Goal: Register for event/course

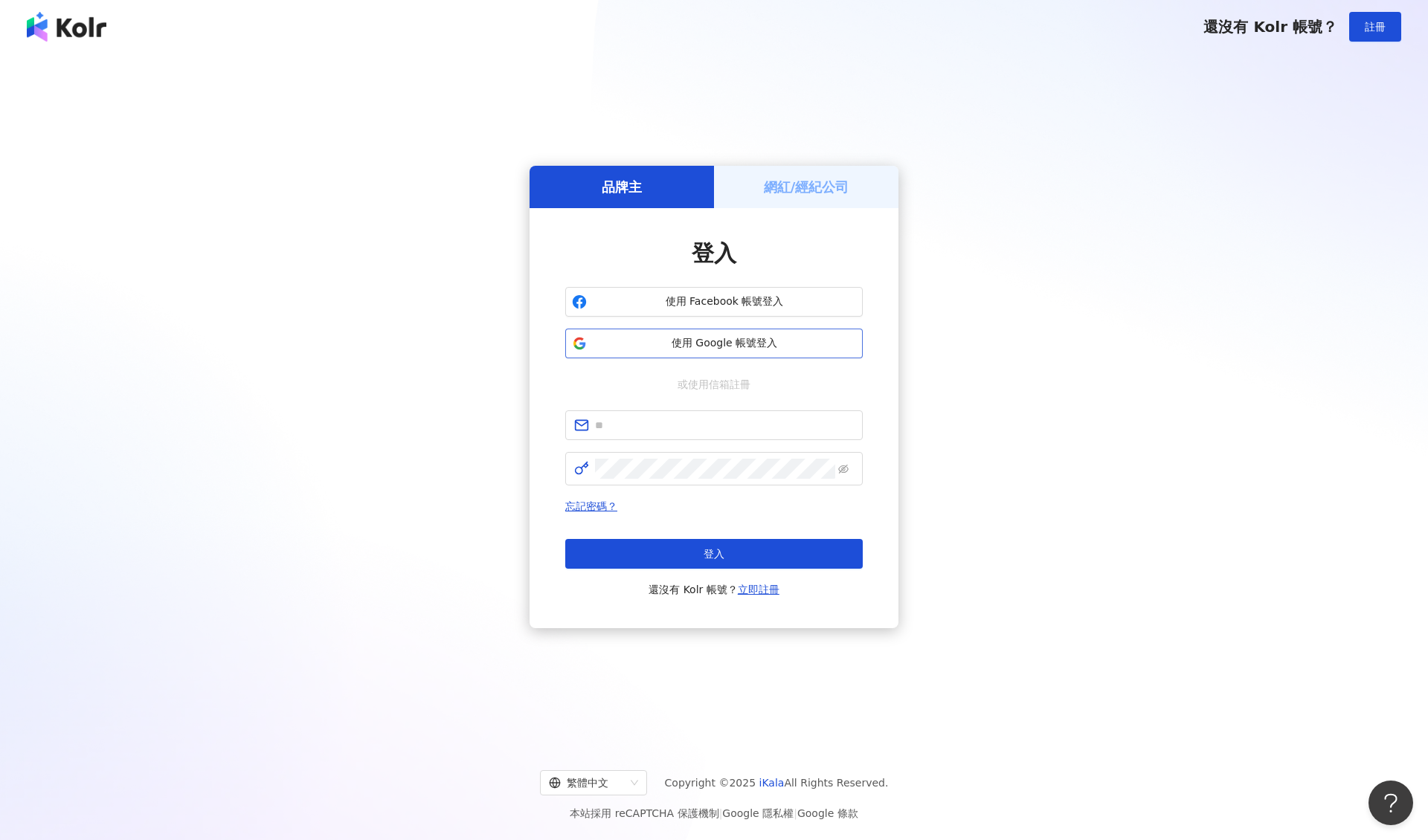
click at [690, 340] on span "使用 Google 帳號登入" at bounding box center [724, 343] width 264 height 15
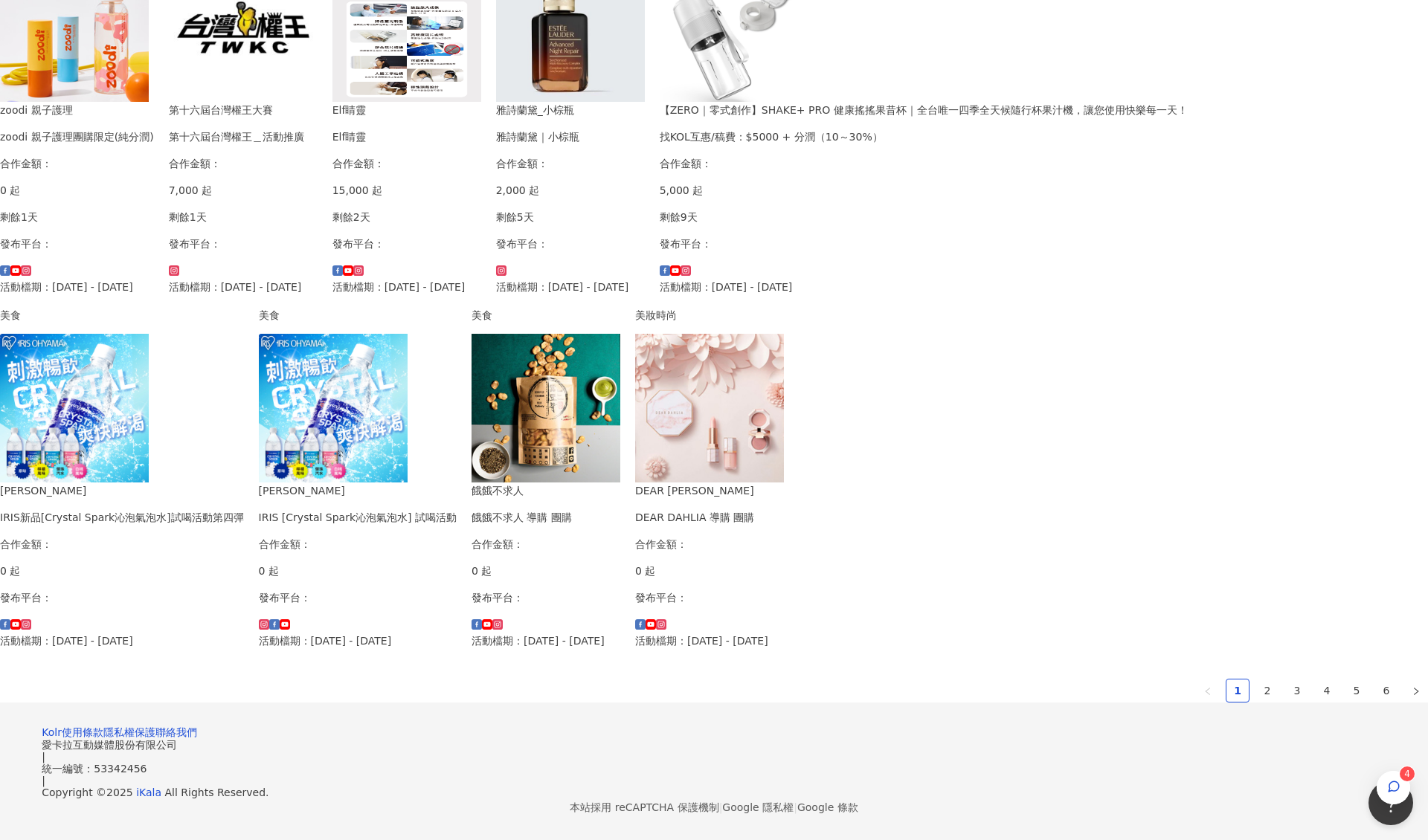
scroll to position [720, 0]
click at [1256, 680] on link "2" at bounding box center [1267, 691] width 22 height 22
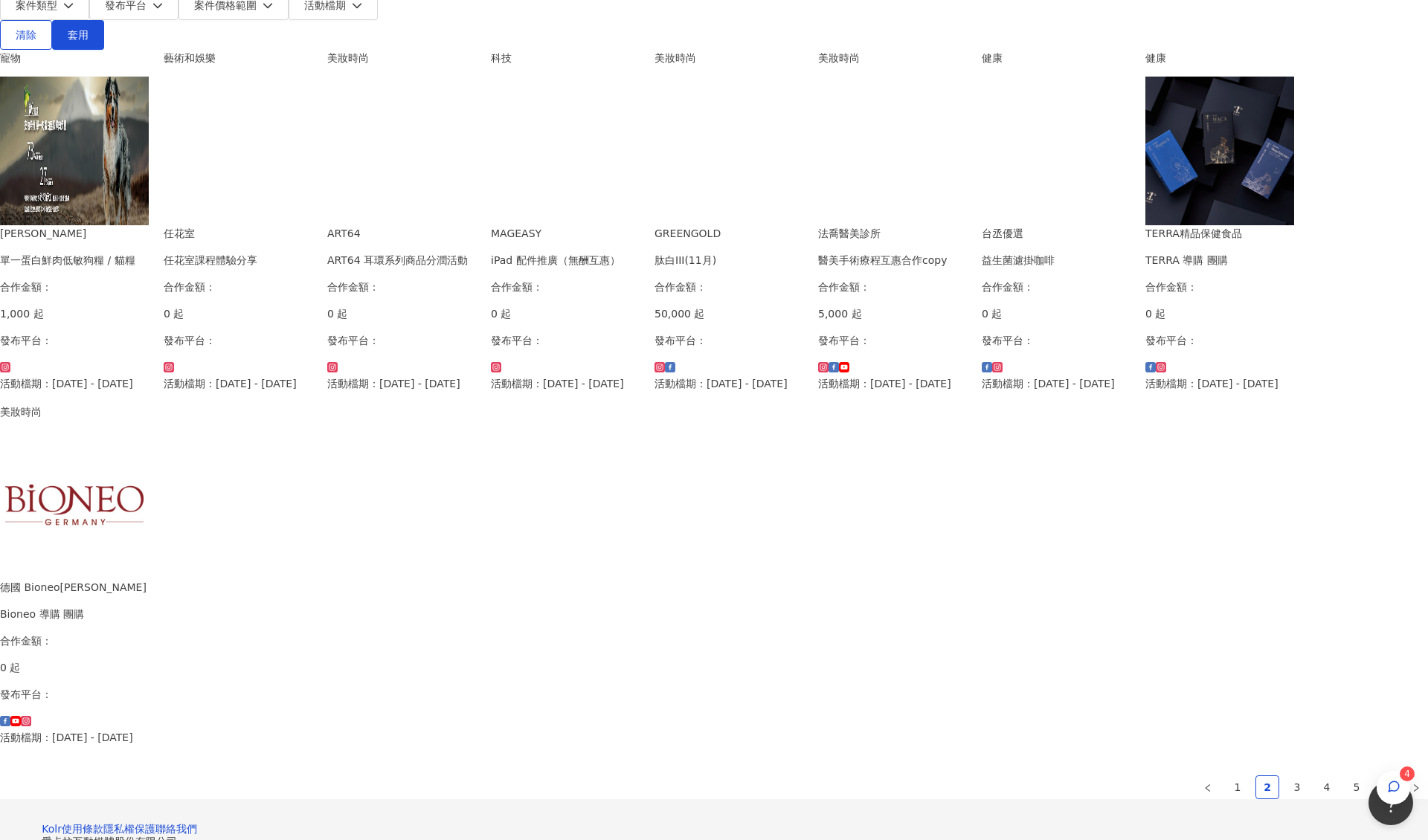
scroll to position [250, 0]
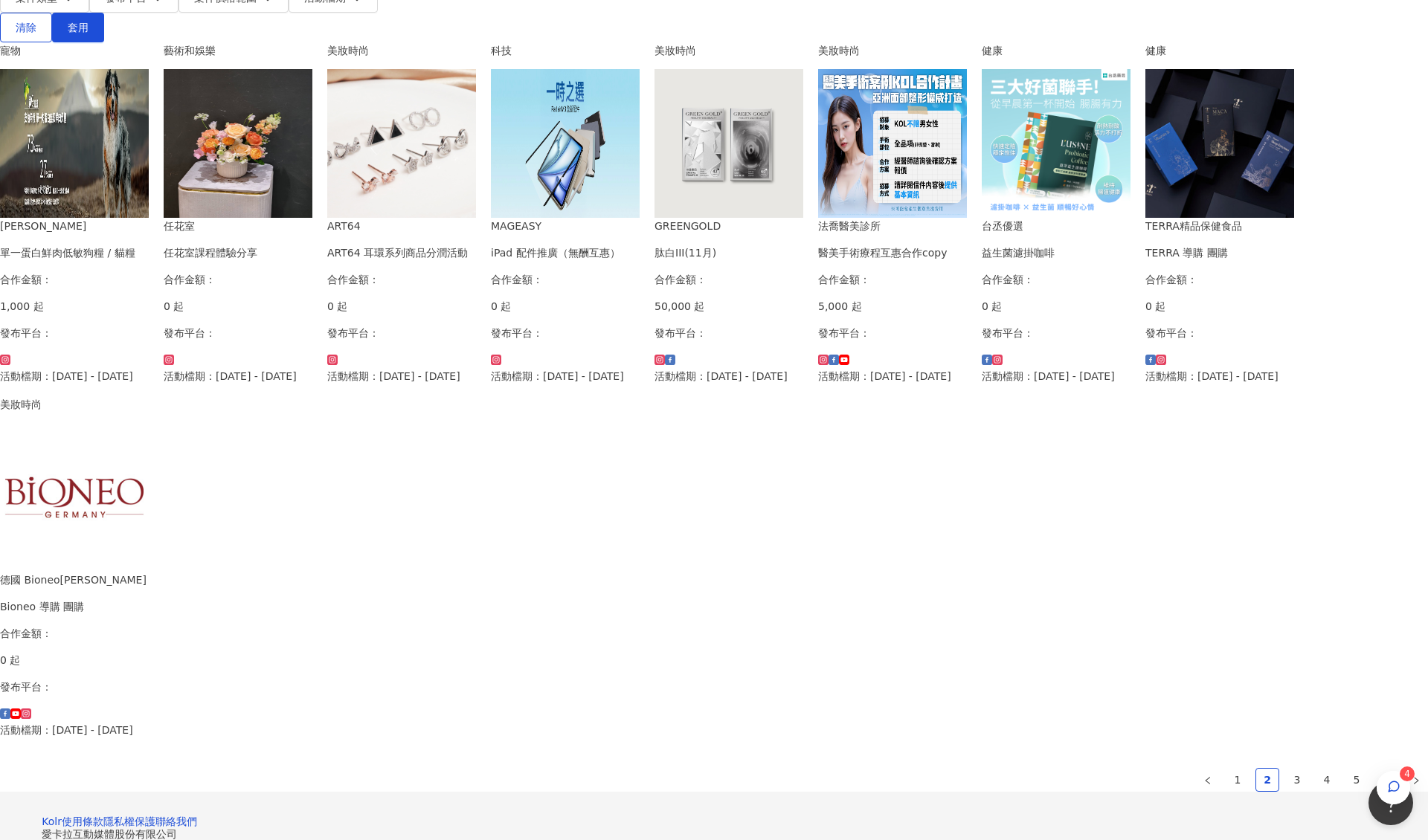
click at [966, 218] on img at bounding box center [892, 144] width 149 height 149
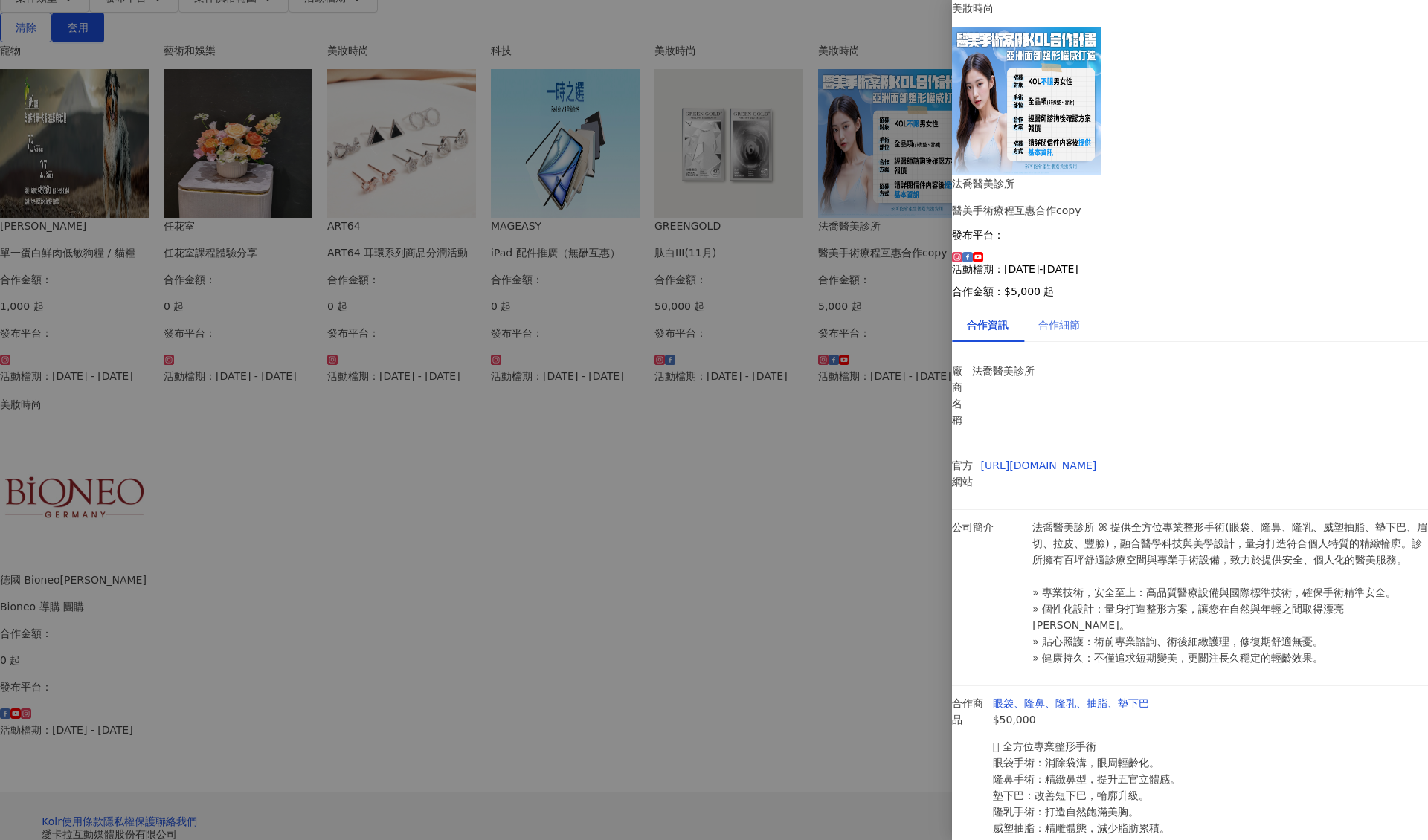
click at [1095, 307] on div "合作細節" at bounding box center [1058, 324] width 71 height 34
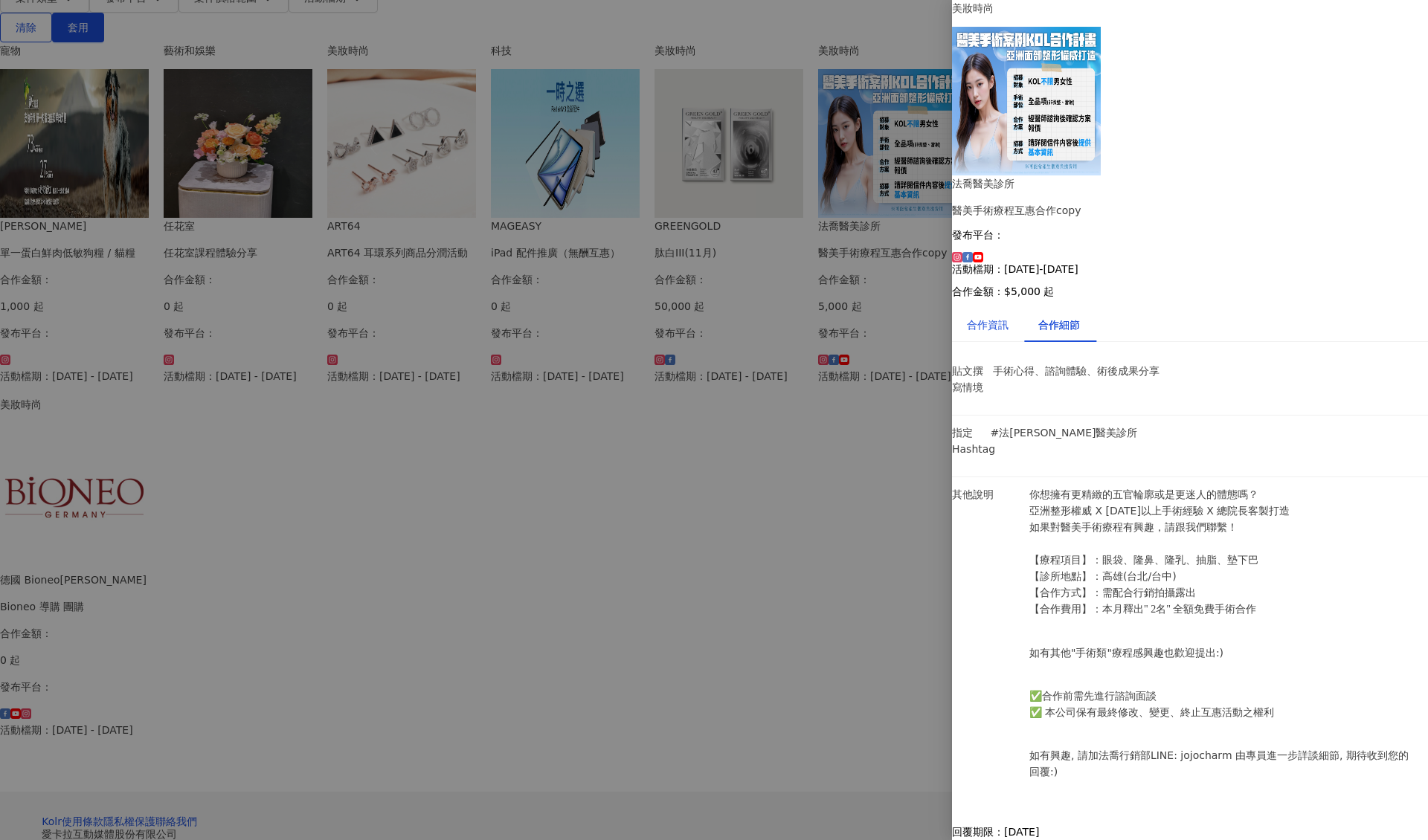
click at [1006, 317] on div "合作資訊" at bounding box center [987, 325] width 42 height 16
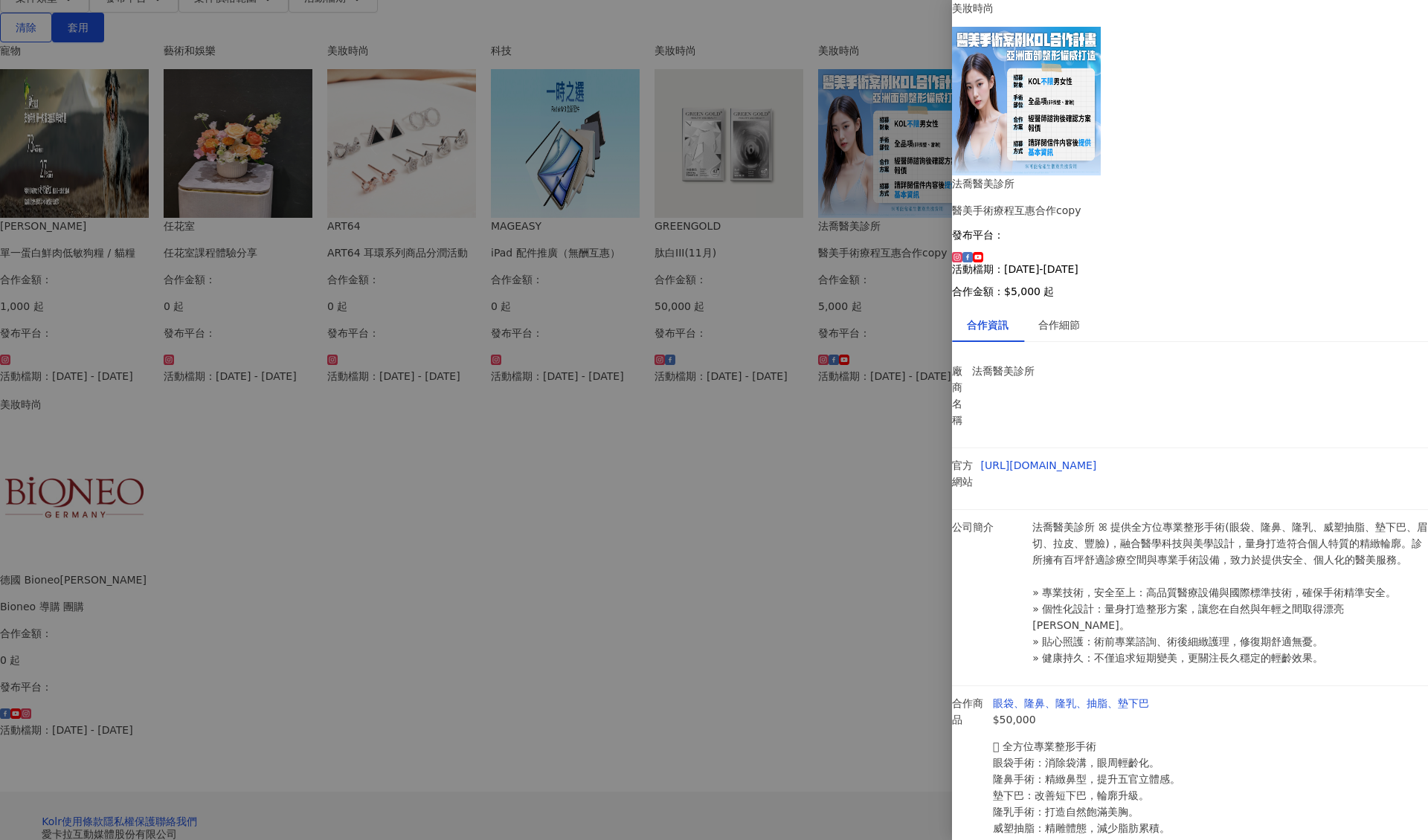
click at [724, 387] on div at bounding box center [714, 420] width 1428 height 840
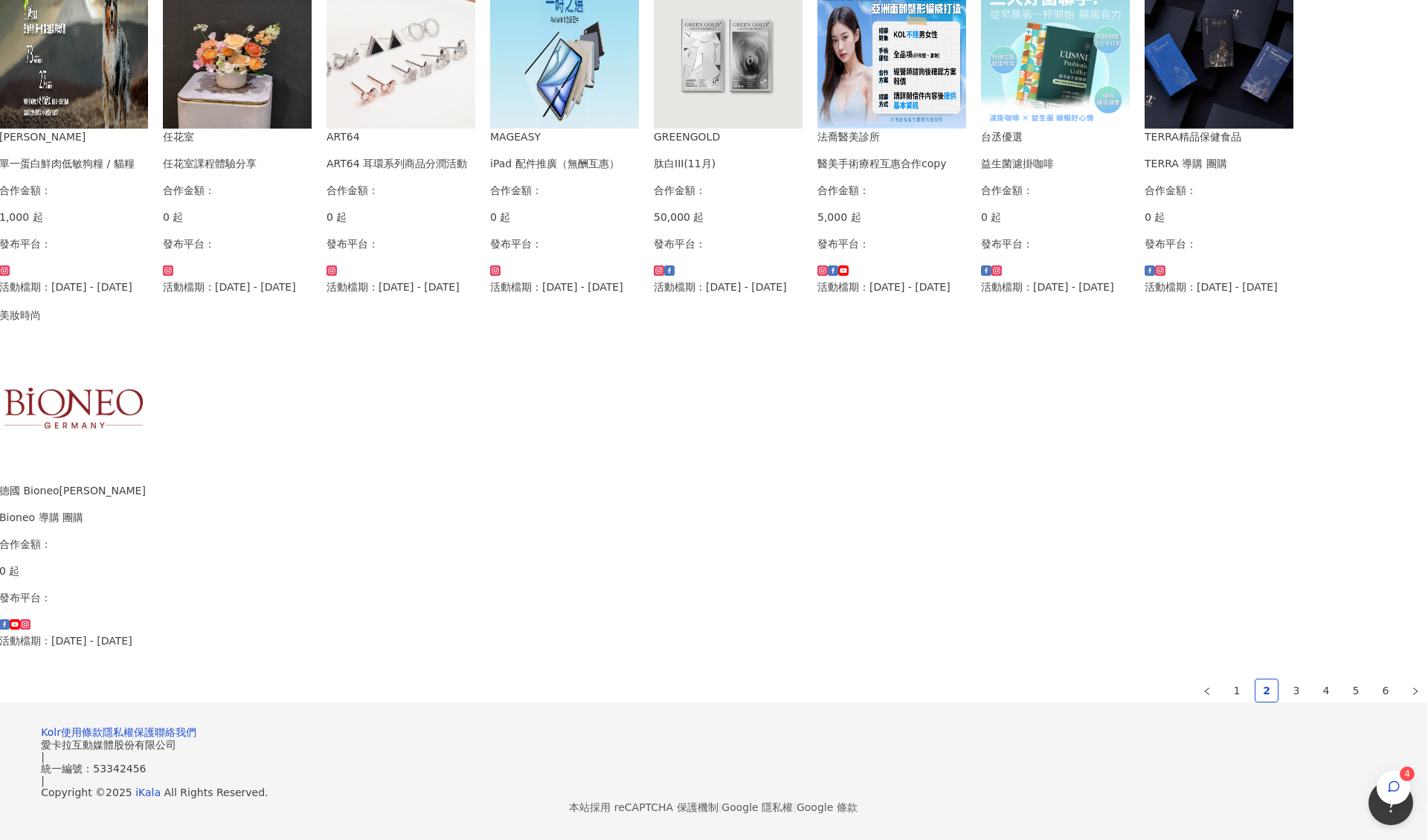
scroll to position [557, 0]
click at [1286, 702] on link "3" at bounding box center [1297, 691] width 22 height 22
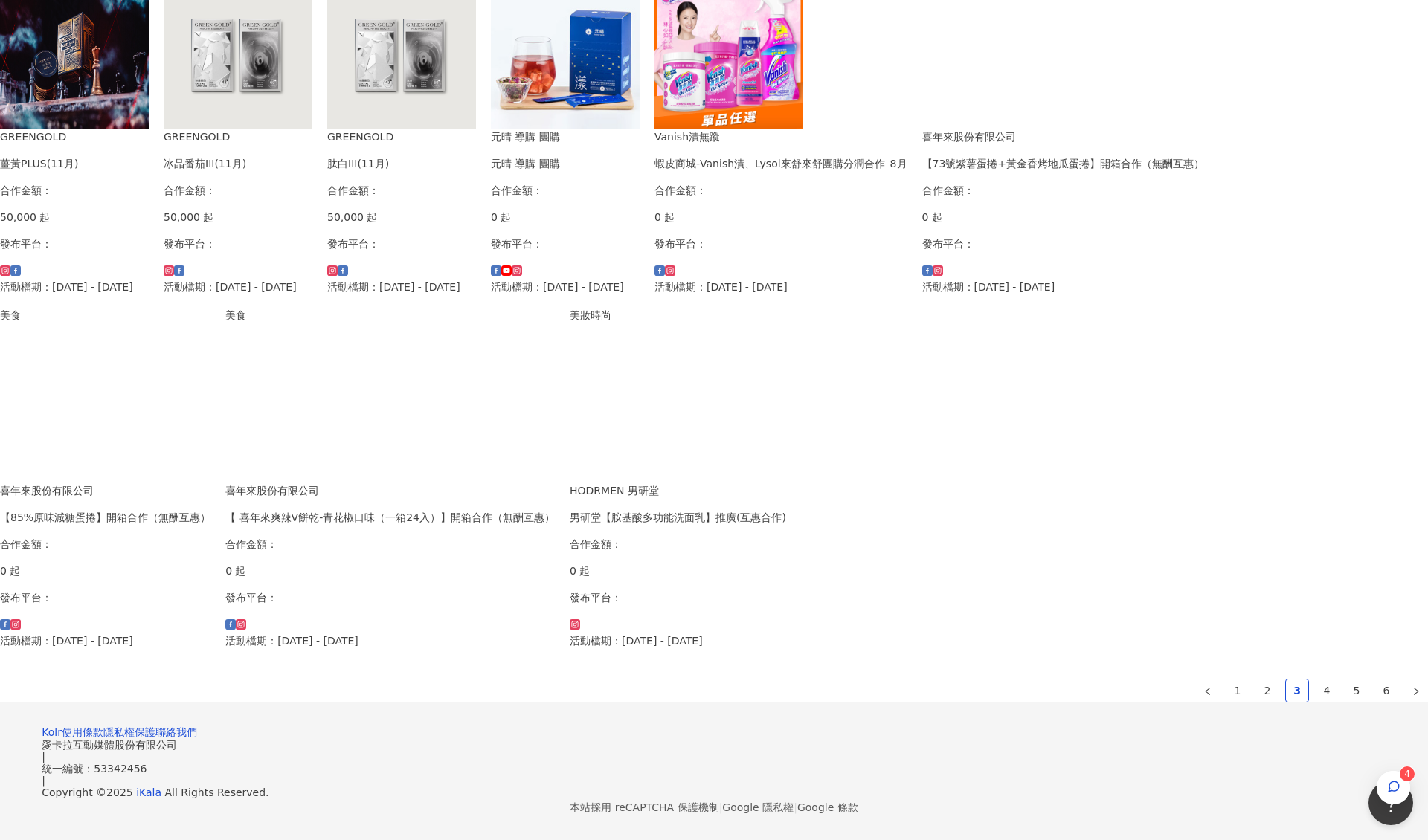
scroll to position [566, 0]
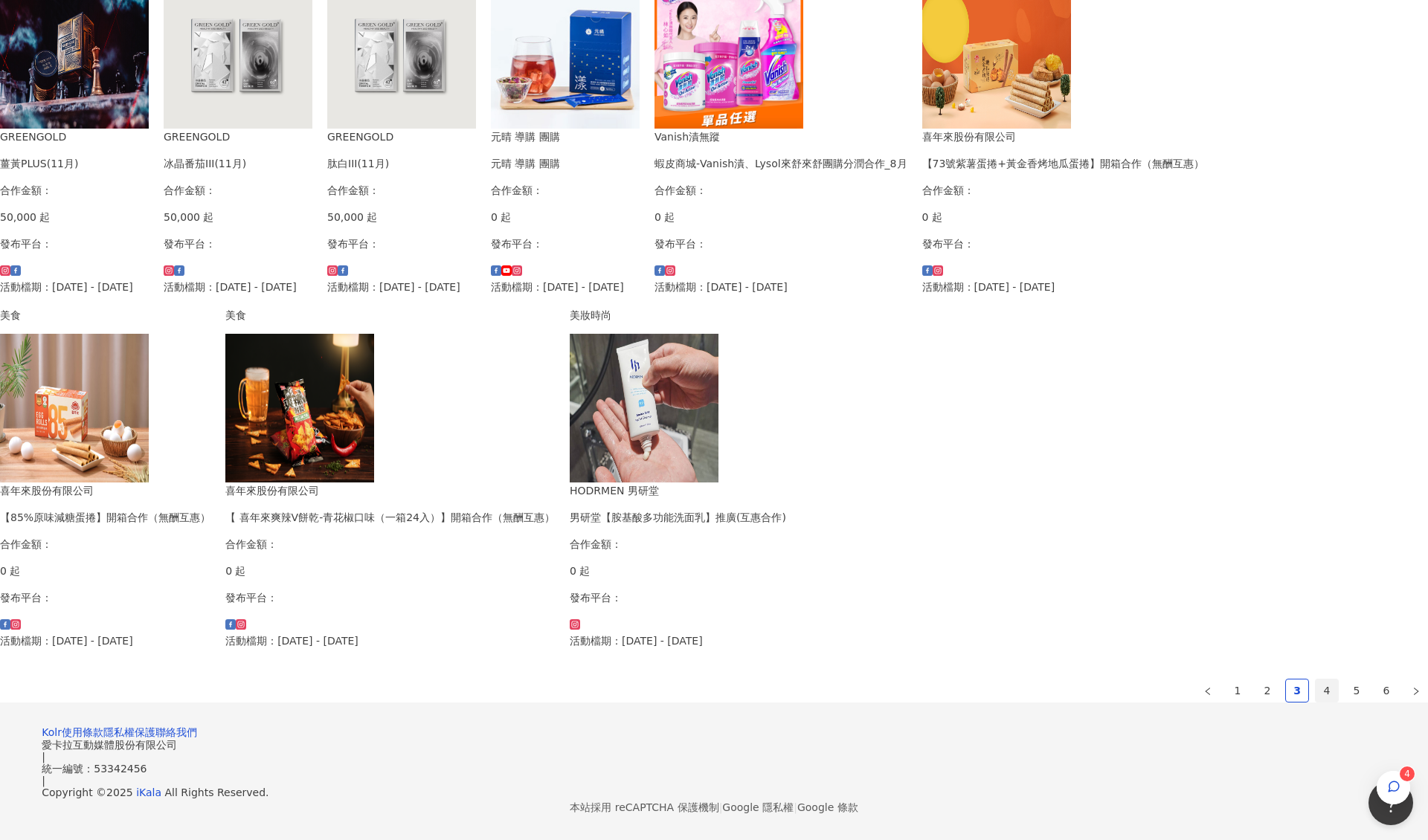
click at [1315, 702] on link "4" at bounding box center [1327, 691] width 22 height 22
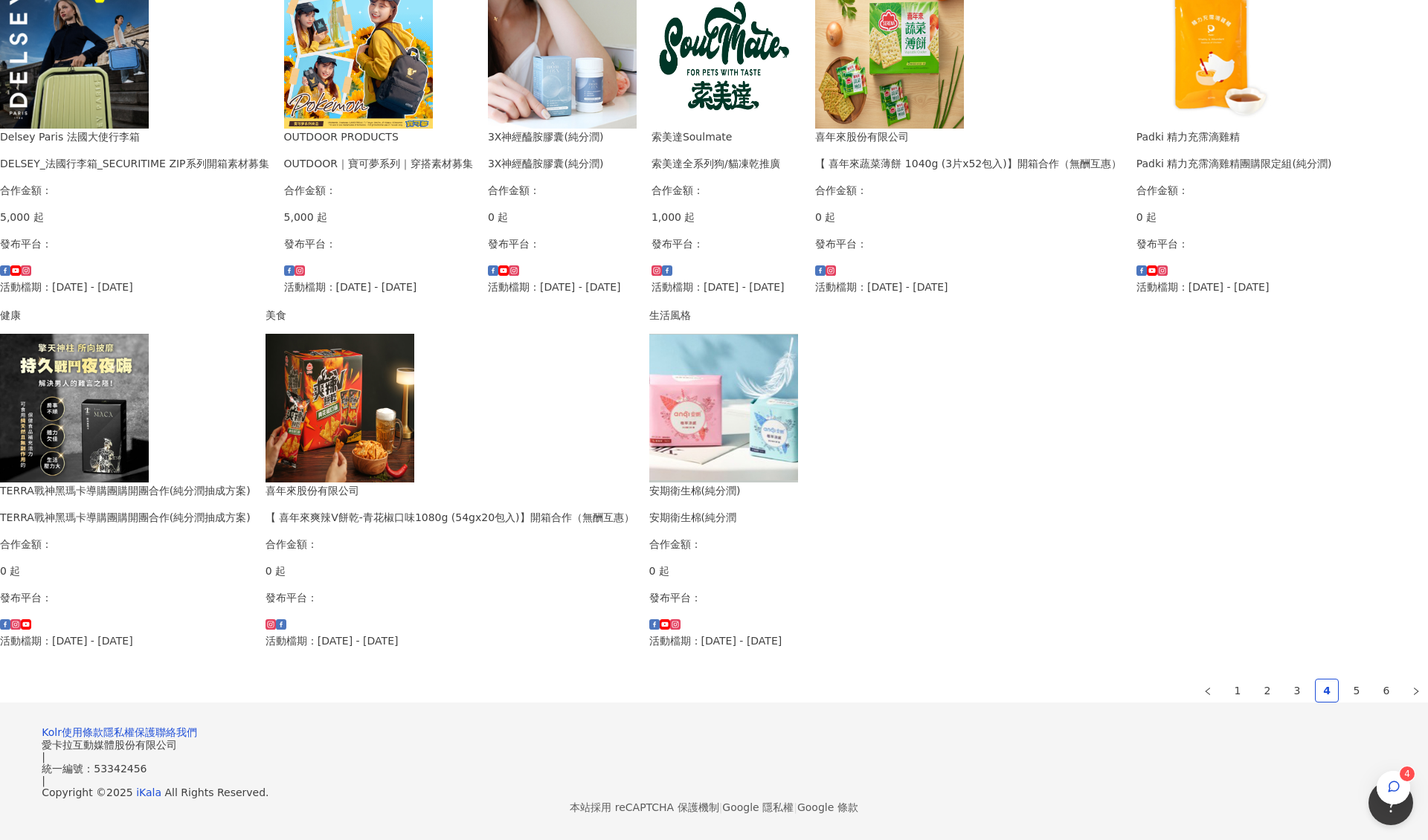
scroll to position [569, 0]
click at [1256, 702] on link "2" at bounding box center [1267, 691] width 22 height 22
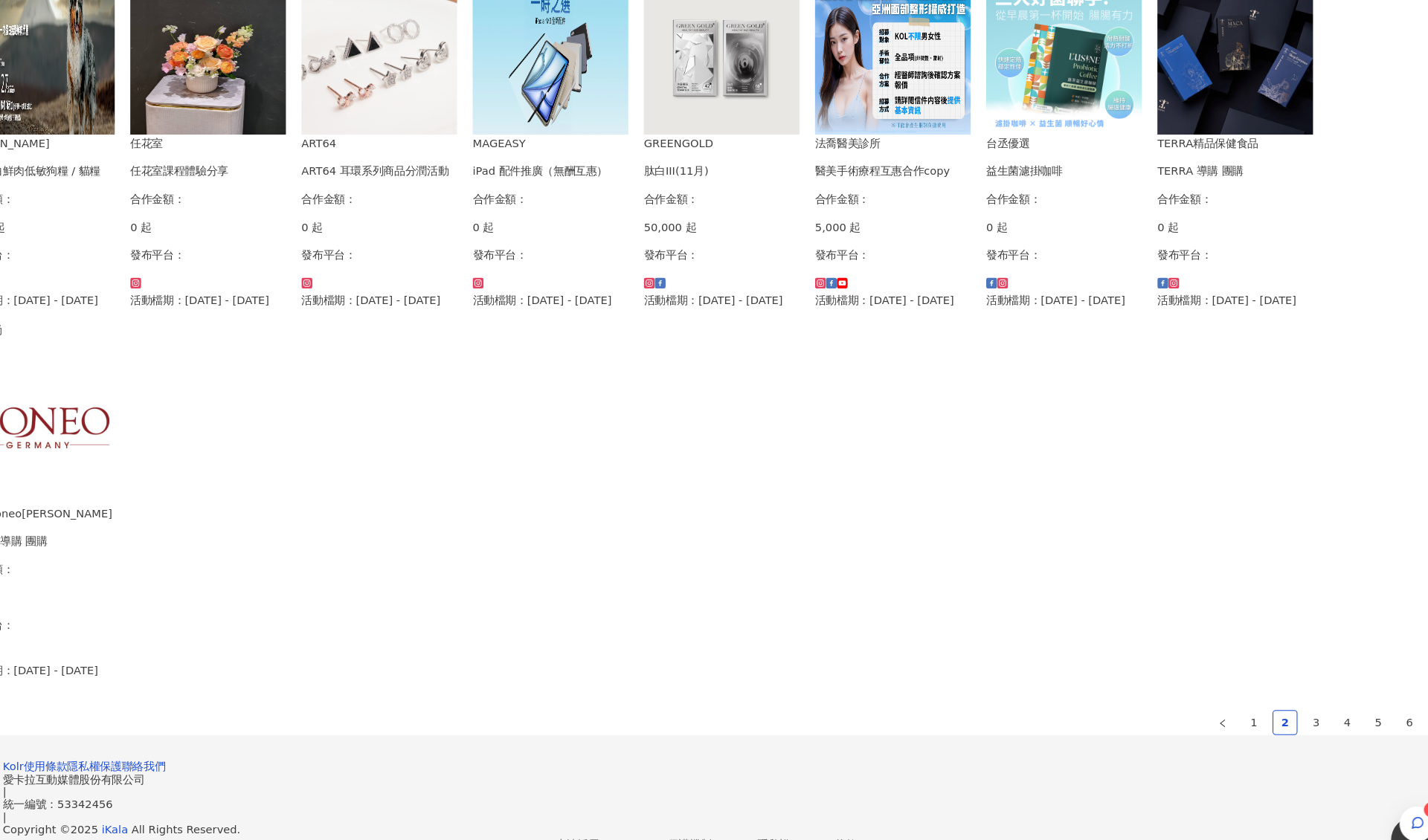
scroll to position [401, 0]
click at [917, 129] on img at bounding box center [892, 54] width 149 height 149
click at [1002, 254] on div at bounding box center [714, 420] width 1428 height 840
click at [966, 129] on img at bounding box center [892, 54] width 149 height 149
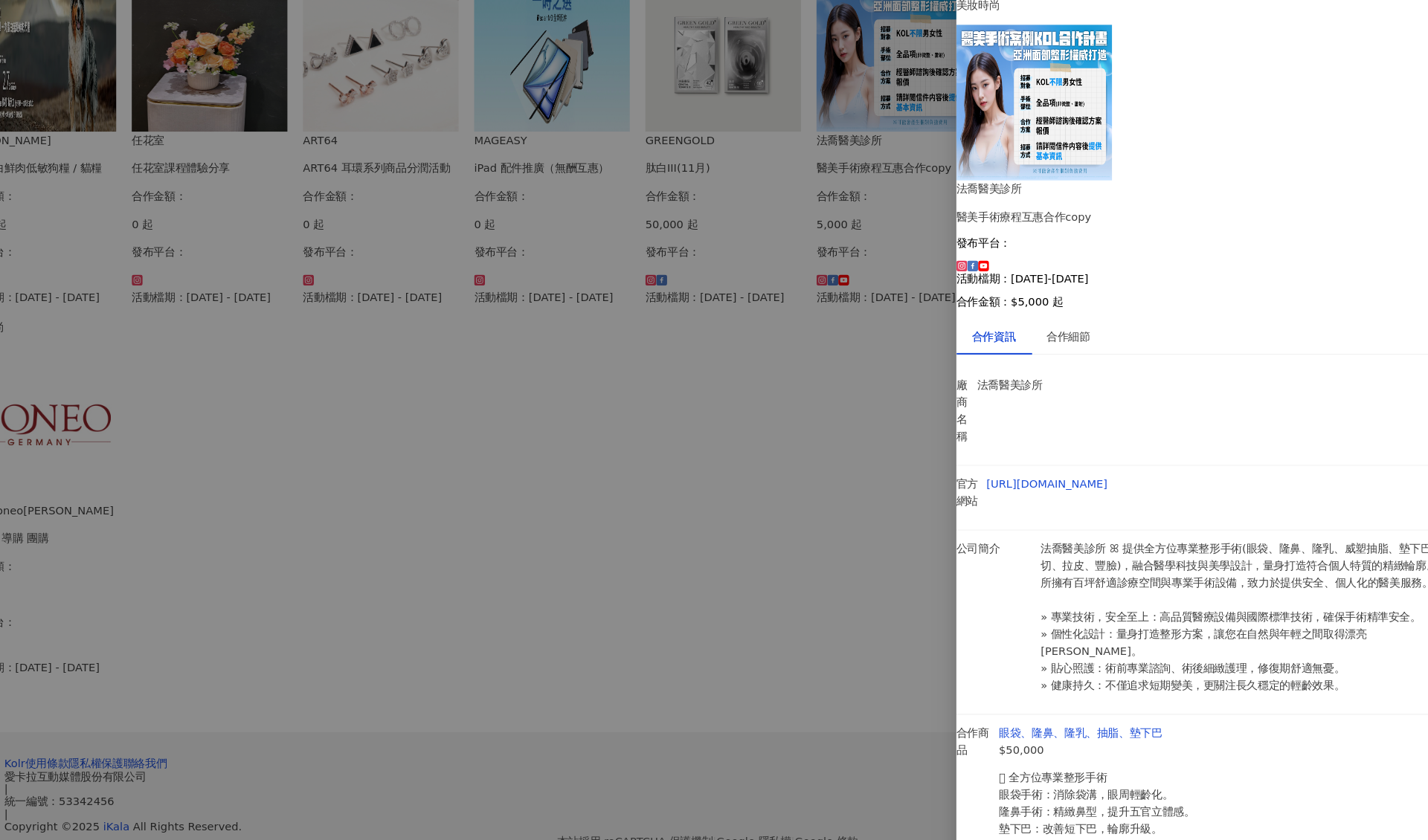
scroll to position [414, 0]
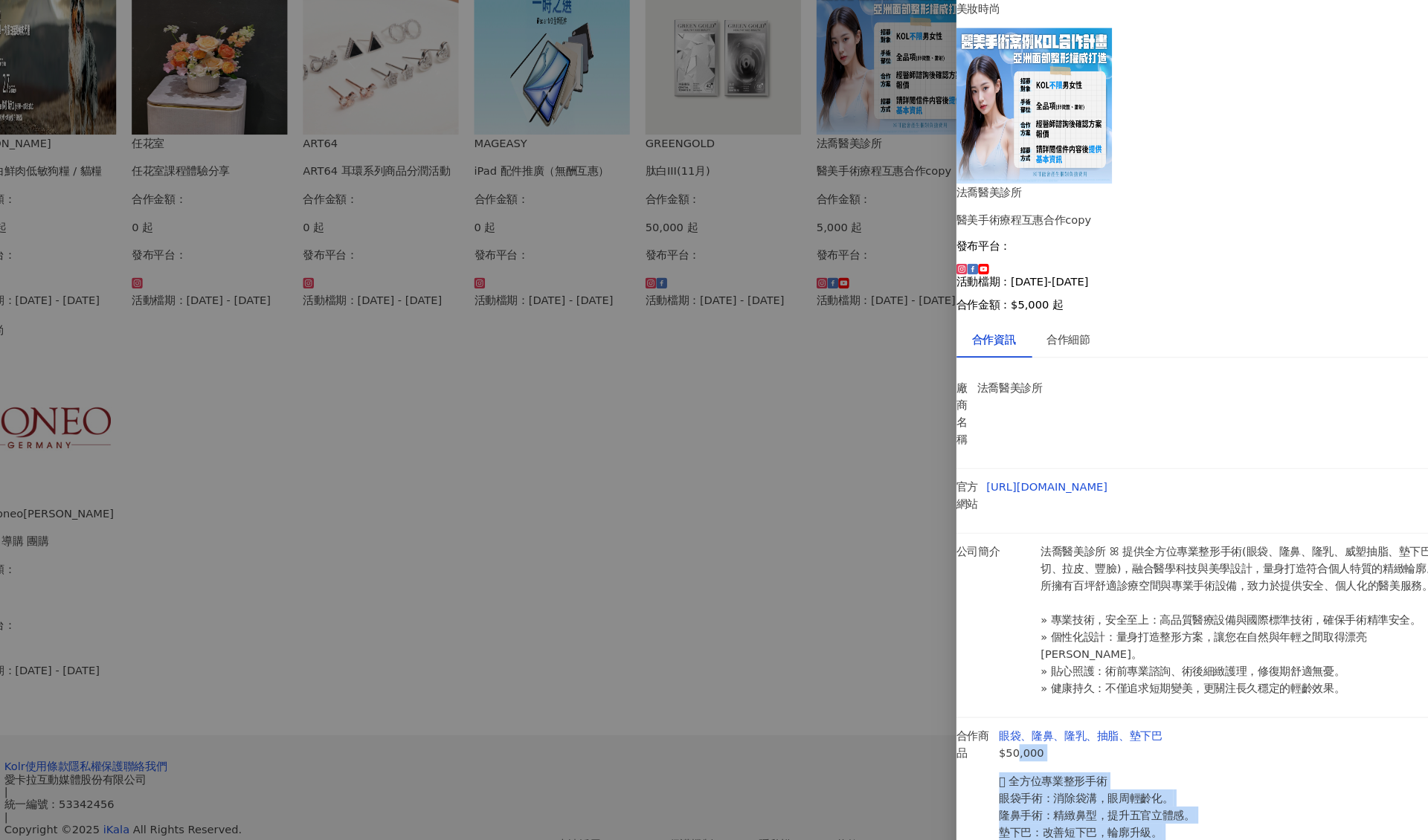
drag, startPoint x: 1217, startPoint y: 470, endPoint x: 1180, endPoint y: 468, distance: 37.1
click at [1180, 695] on div "眼袋、隆鼻、隆乳、抽脂、墊下巴 $50,000 𖧷 全方位專業整形手術 眼袋手術：消除袋溝，眼周輕齡化。 隆鼻手術：精緻鼻型，提升五官立體感。 墊下巴：改善短…" at bounding box center [1090, 771] width 203 height 152
click at [1045, 317] on div "合作細節" at bounding box center [1059, 325] width 42 height 16
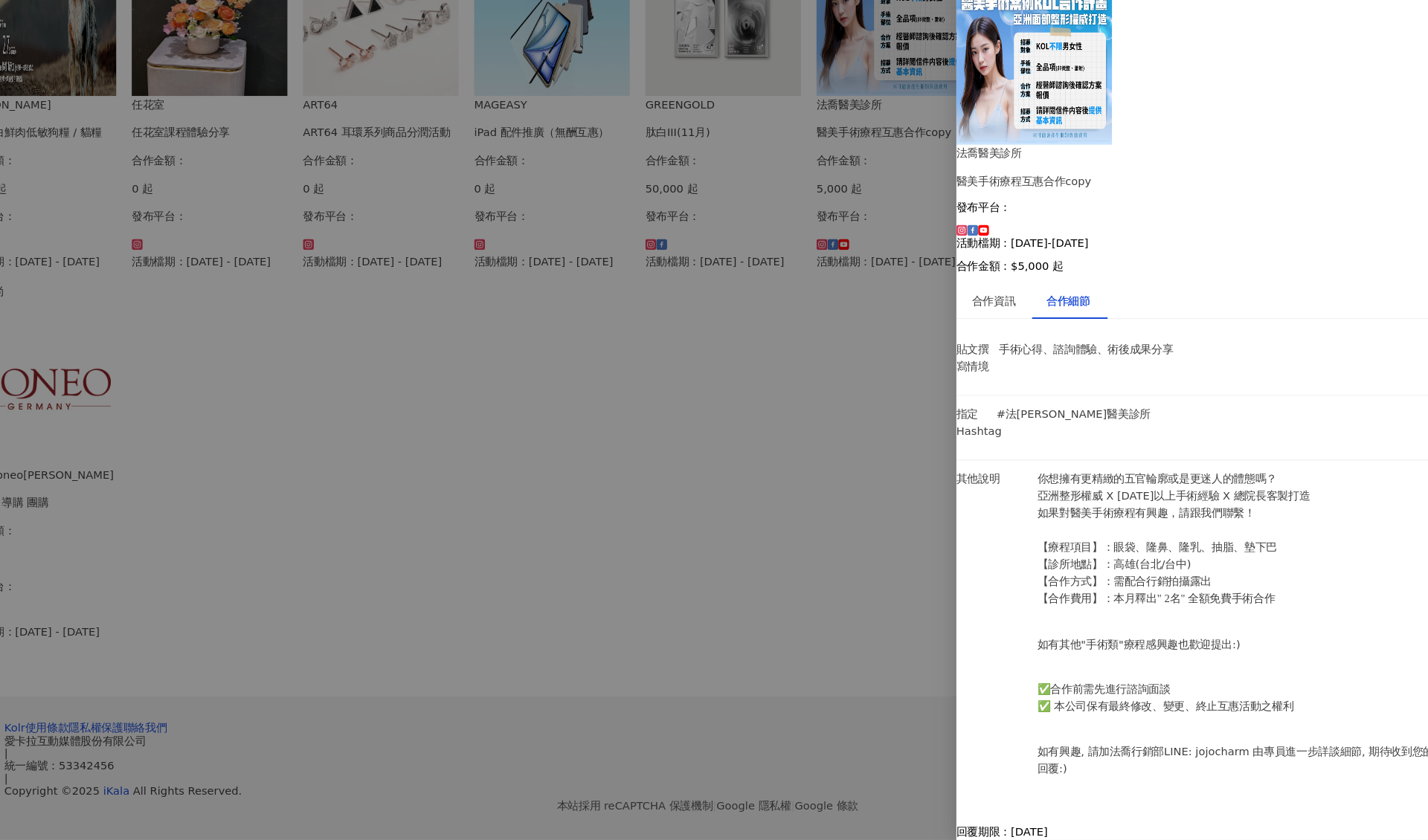
scroll to position [513, 0]
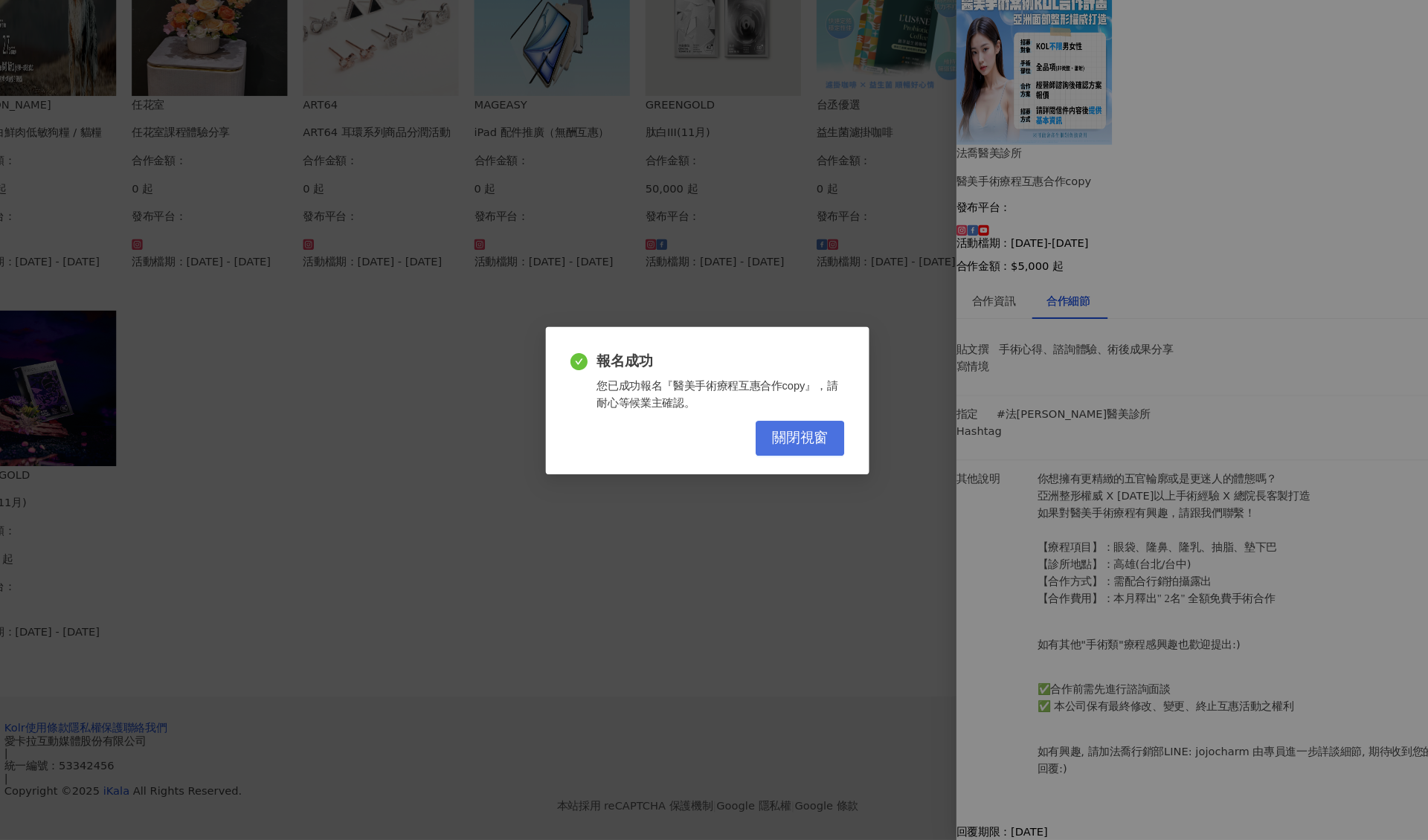
click at [785, 448] on span "關閉視窗" at bounding box center [802, 456] width 54 height 16
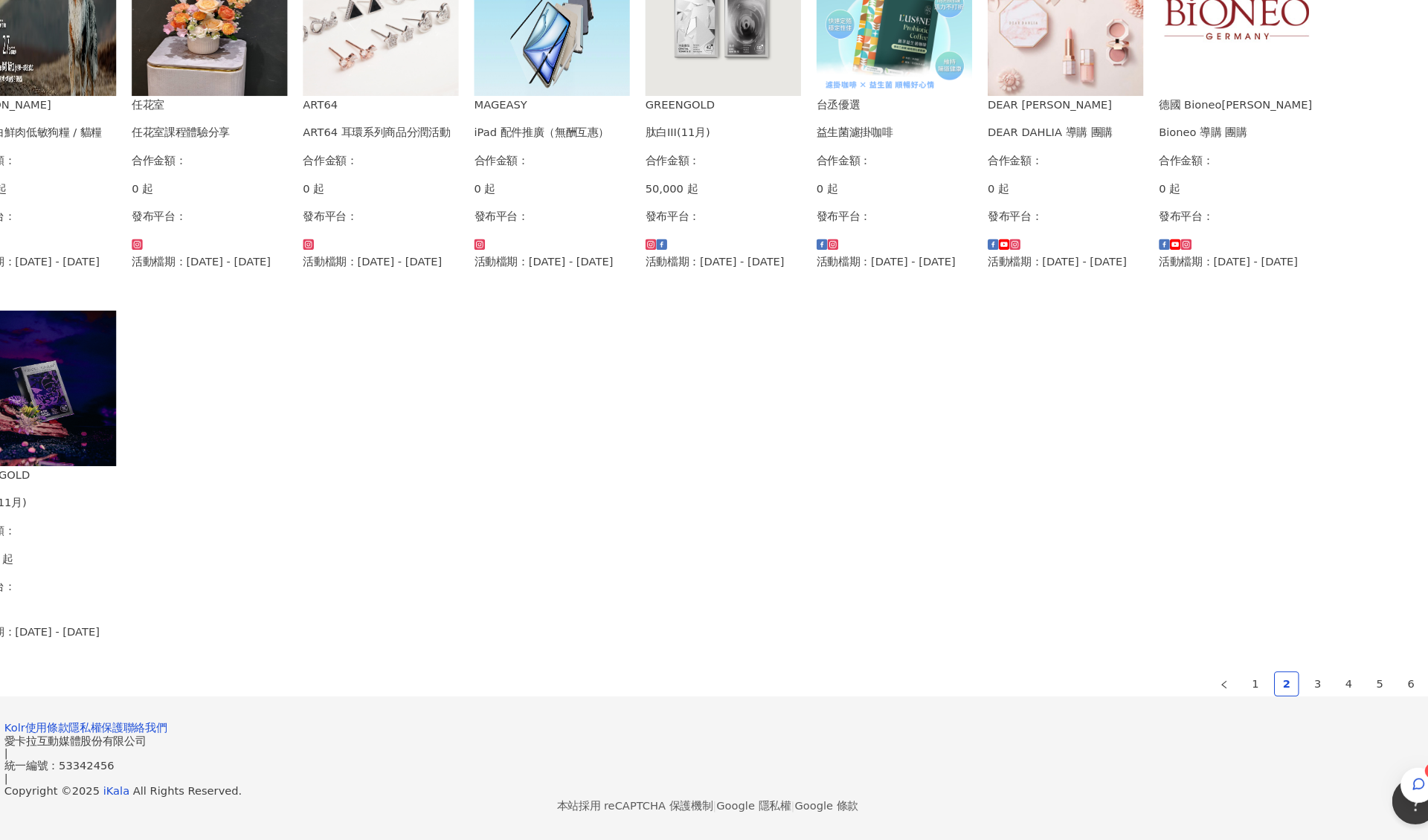
scroll to position [685, 0]
click at [1226, 680] on link "1" at bounding box center [1237, 691] width 22 height 22
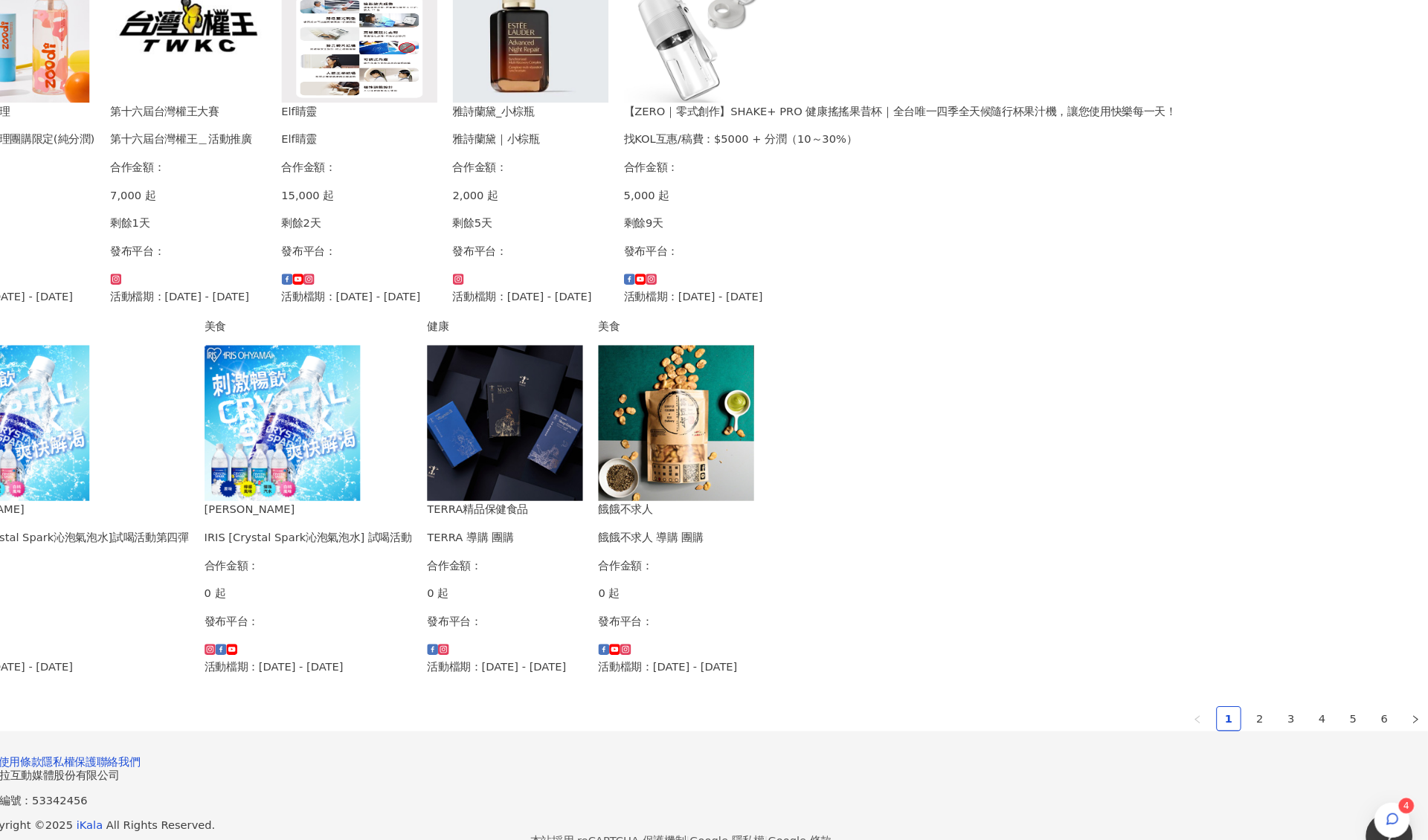
scroll to position [496, 0]
click at [496, 295] on div "雅詩蘭黛_小棕瓶 雅詩蘭黛｜小棕瓶 合作金額： 2,000 起 剩餘5天 發布平台： 活動檔期：[DATE] - [DATE]" at bounding box center [570, 199] width 149 height 193
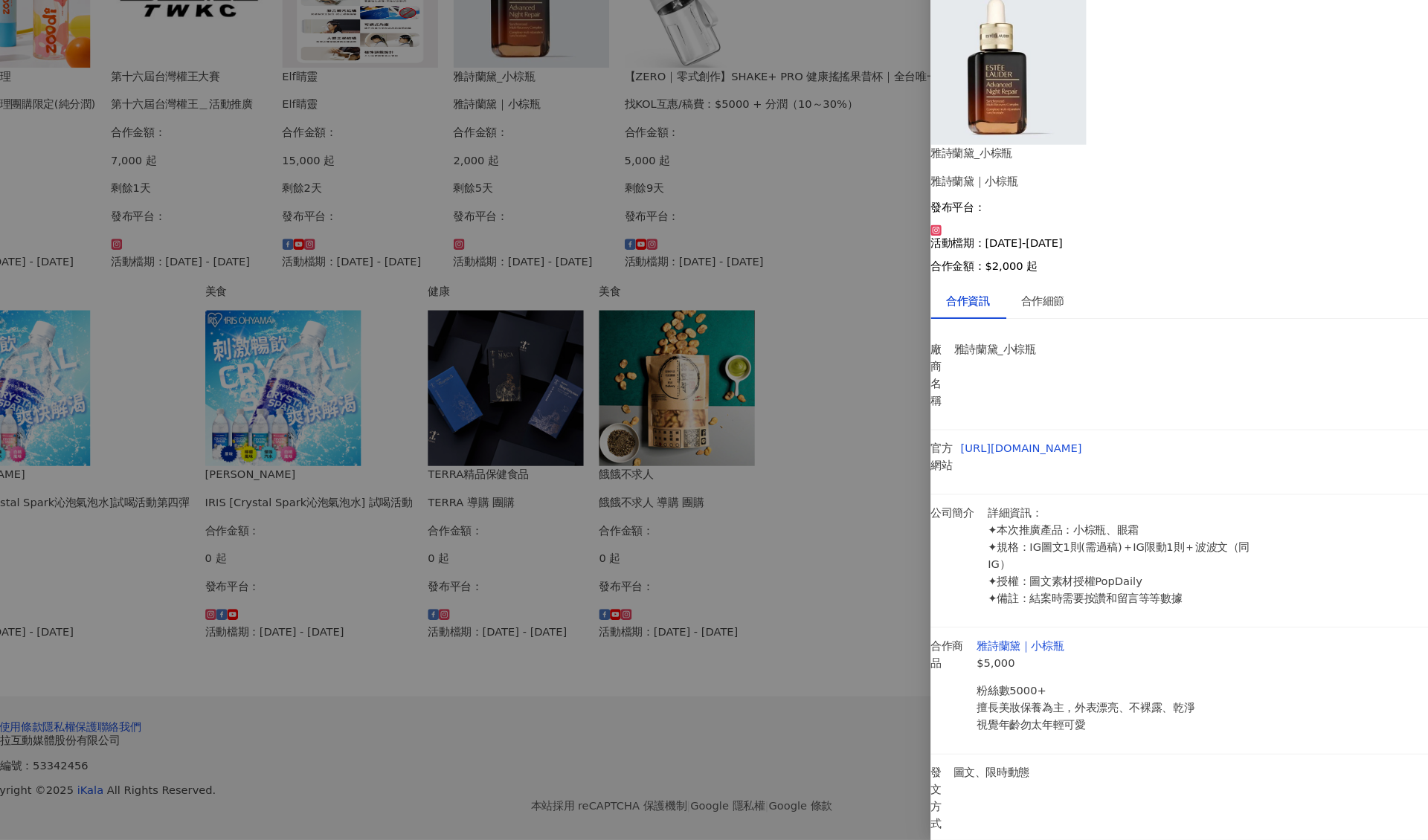
scroll to position [685, 0]
click at [704, 572] on div at bounding box center [714, 420] width 1428 height 840
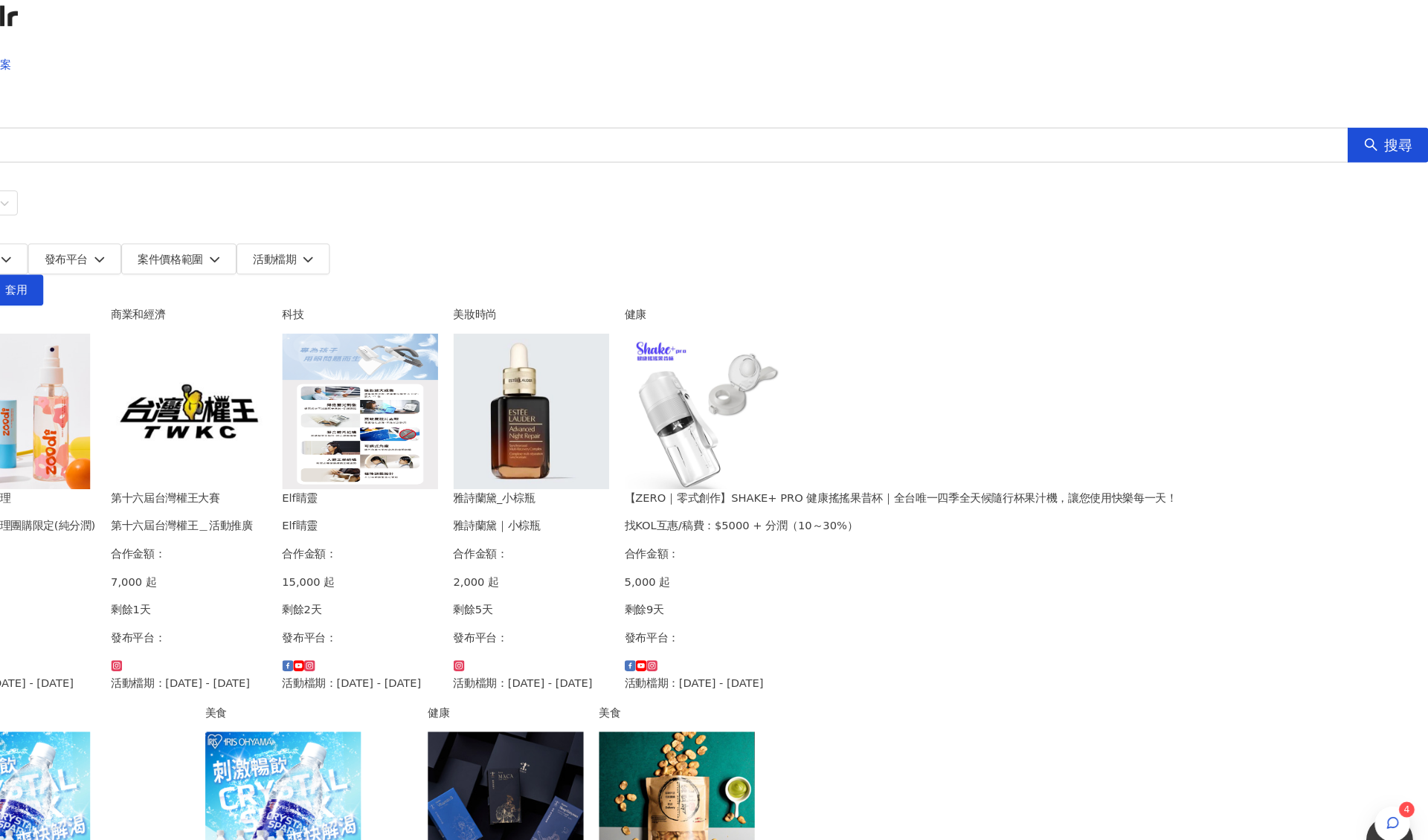
scroll to position [0, 0]
